Goal: Find specific page/section: Find specific page/section

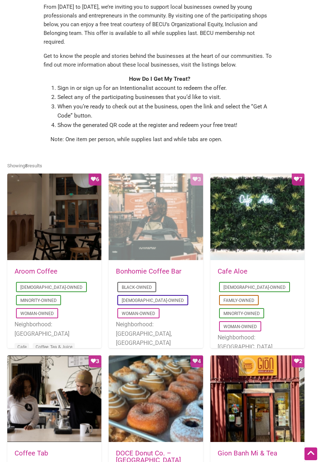
scroll to position [189, 0]
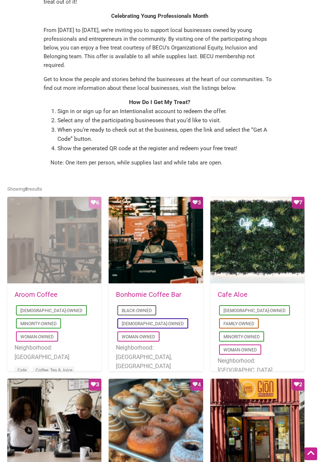
click at [73, 231] on div "Favorite Count 6" at bounding box center [54, 240] width 94 height 87
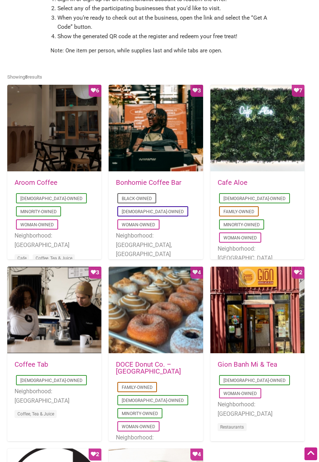
scroll to position [297, 0]
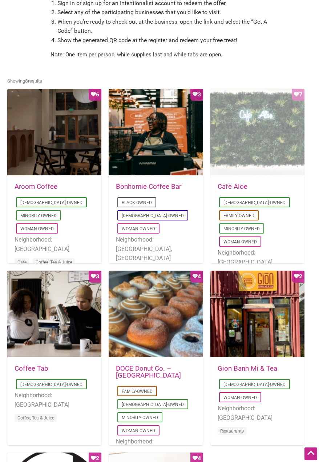
click at [265, 146] on div "Favorite Count 7" at bounding box center [258, 132] width 94 height 87
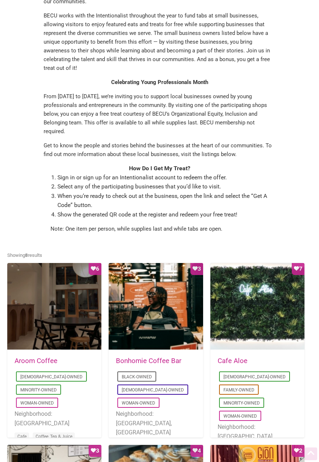
scroll to position [218, 0]
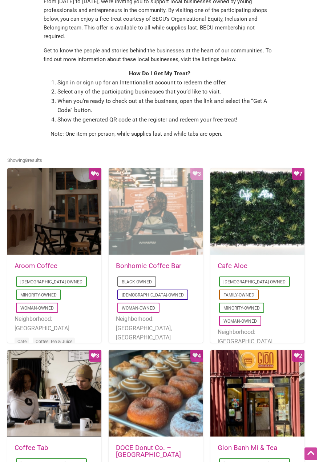
click at [149, 225] on div "Favorite Count 3" at bounding box center [156, 211] width 94 height 87
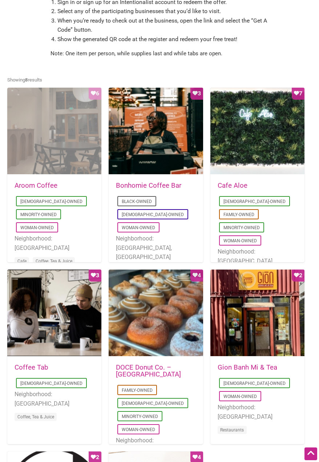
click at [41, 130] on div "Favorite Count 6" at bounding box center [54, 131] width 94 height 87
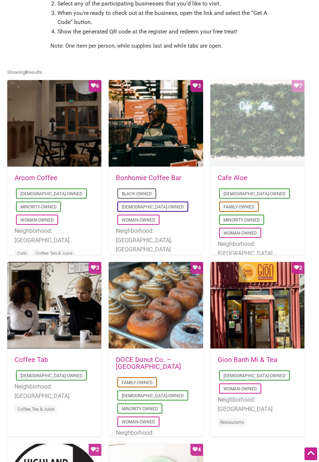
click at [236, 111] on div "Favorite Count 7" at bounding box center [258, 123] width 94 height 87
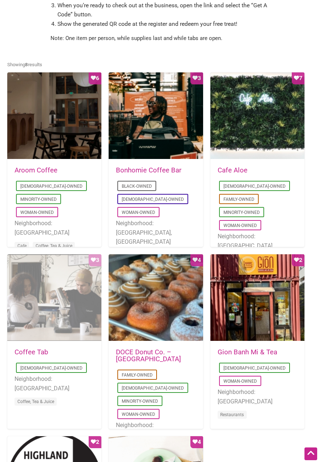
scroll to position [423, 0]
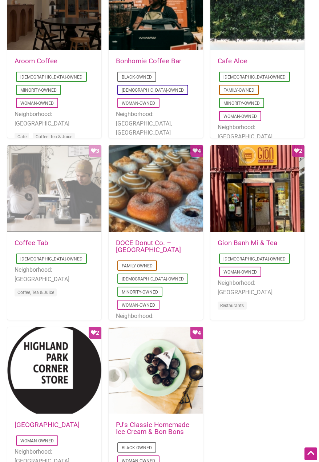
drag, startPoint x: 48, startPoint y: 183, endPoint x: 54, endPoint y: 181, distance: 6.3
click at [48, 182] on div "Favorite Count 3" at bounding box center [54, 188] width 94 height 87
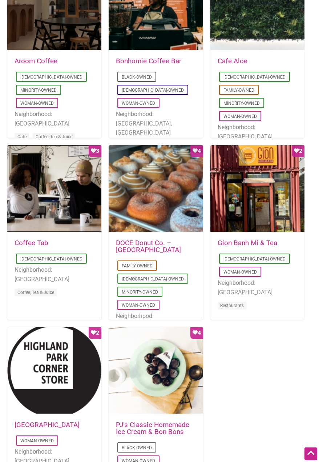
scroll to position [430, 0]
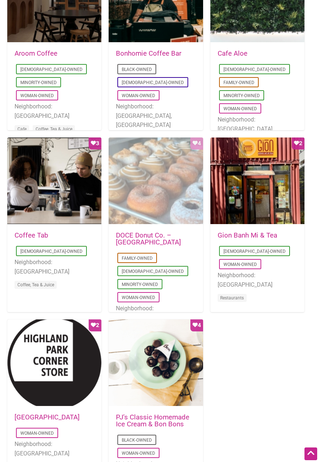
click at [149, 201] on div "Favorite Count 4" at bounding box center [156, 180] width 94 height 87
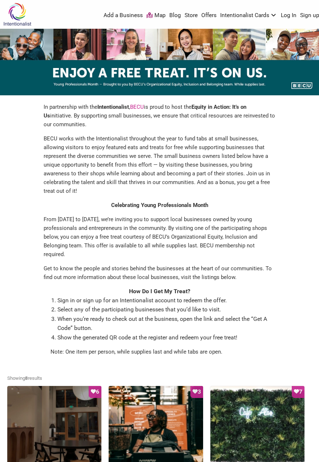
scroll to position [0, 0]
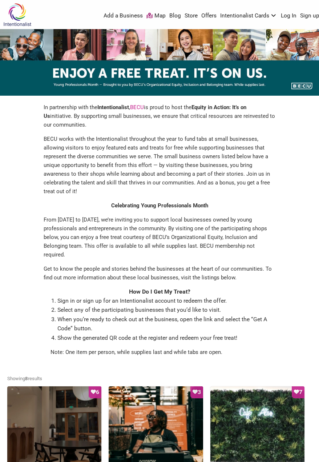
click at [18, 11] on img at bounding box center [17, 15] width 35 height 24
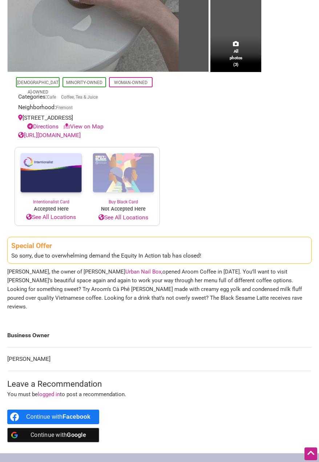
scroll to position [254, 0]
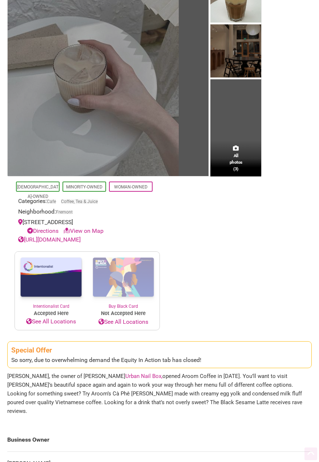
scroll to position [218, 0]
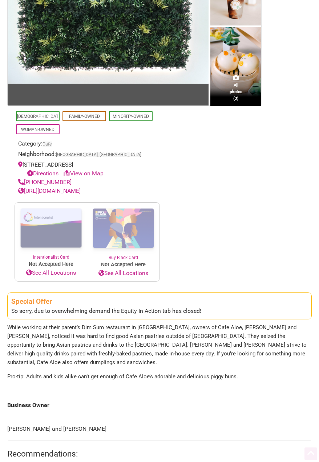
scroll to position [182, 0]
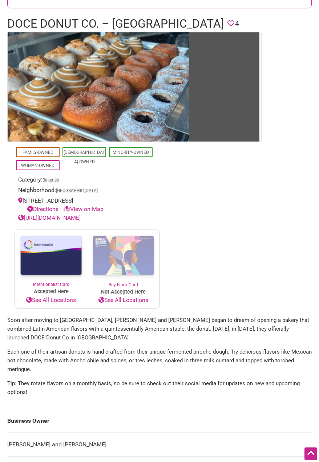
scroll to position [36, 0]
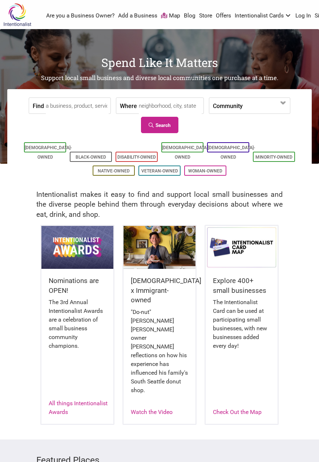
click at [86, 102] on input "Find" at bounding box center [77, 106] width 63 height 16
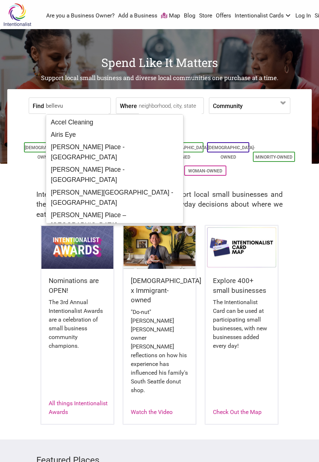
type input "bellevue"
drag, startPoint x: 70, startPoint y: 103, endPoint x: -11, endPoint y: 103, distance: 80.7
click at [0, 103] on html "× Menu 0 Are you a Business Owner? Add a Business Map Blog Store Offers Intenti…" at bounding box center [159, 231] width 319 height 462
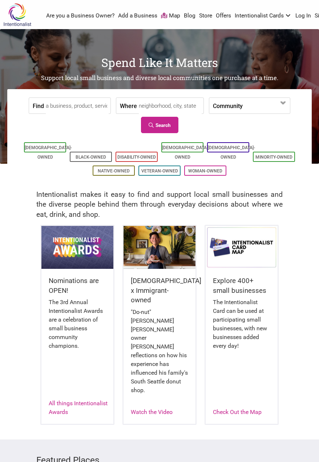
click at [164, 104] on input "Where" at bounding box center [170, 106] width 63 height 16
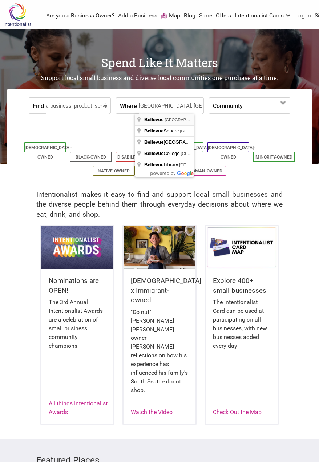
type input "Bellevue, WA, USA"
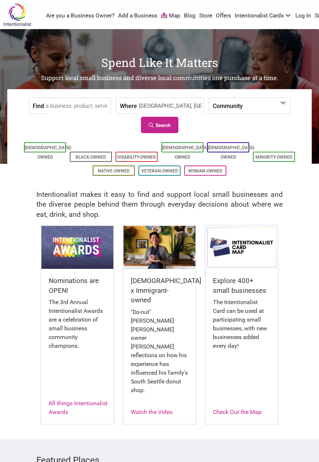
click at [172, 119] on link "Search" at bounding box center [159, 125] width 37 height 16
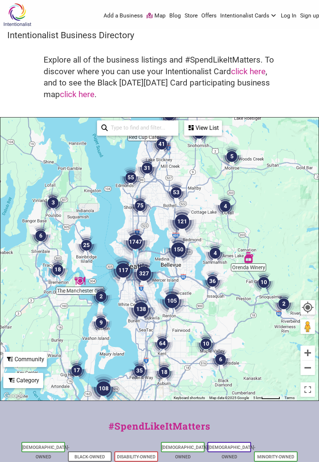
drag, startPoint x: 138, startPoint y: 223, endPoint x: 151, endPoint y: 229, distance: 13.7
click at [151, 229] on div "To navigate, press the arrow keys." at bounding box center [159, 258] width 318 height 283
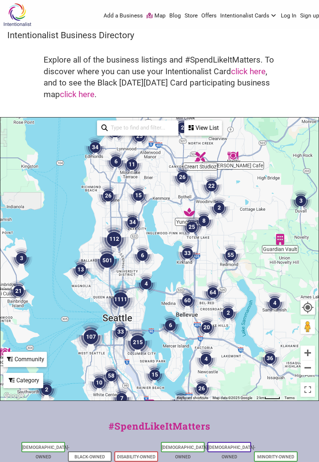
drag, startPoint x: 175, startPoint y: 201, endPoint x: 172, endPoint y: 216, distance: 14.3
click at [172, 216] on div "To navigate, press the arrow keys." at bounding box center [159, 258] width 318 height 283
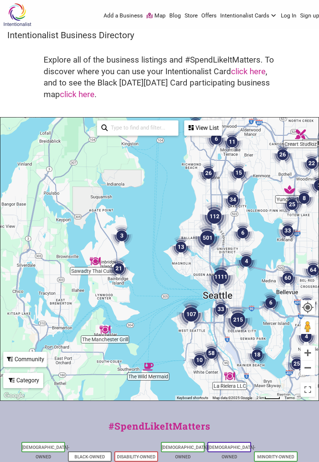
drag, startPoint x: 175, startPoint y: 211, endPoint x: 260, endPoint y: 193, distance: 86.9
click at [260, 194] on div "To navigate, press the arrow keys." at bounding box center [159, 258] width 318 height 283
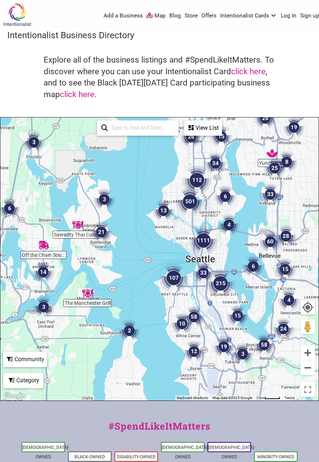
drag, startPoint x: 147, startPoint y: 245, endPoint x: 82, endPoint y: 209, distance: 73.4
click at [82, 209] on div "To navigate, press the arrow keys." at bounding box center [159, 258] width 318 height 283
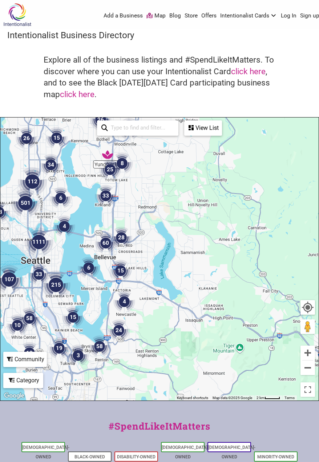
drag, startPoint x: 199, startPoint y: 213, endPoint x: 264, endPoint y: 232, distance: 67.8
click at [264, 232] on div "To navigate, press the arrow keys." at bounding box center [159, 258] width 318 height 283
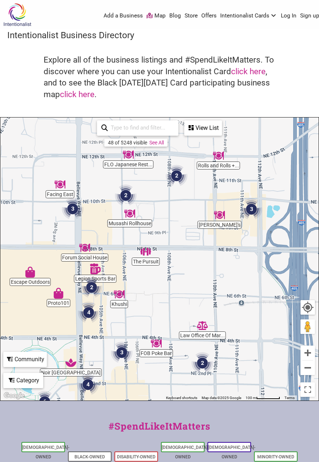
drag, startPoint x: 223, startPoint y: 253, endPoint x: 171, endPoint y: 280, distance: 58.2
click at [171, 280] on div "To navigate, press the arrow keys." at bounding box center [159, 258] width 318 height 283
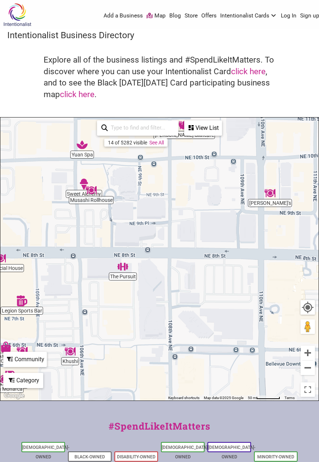
click at [207, 71] on h4 "Explore all of the business listings and #SpendLikeItMatters. To discover where…" at bounding box center [160, 77] width 232 height 46
